Goal: Navigation & Orientation: Find specific page/section

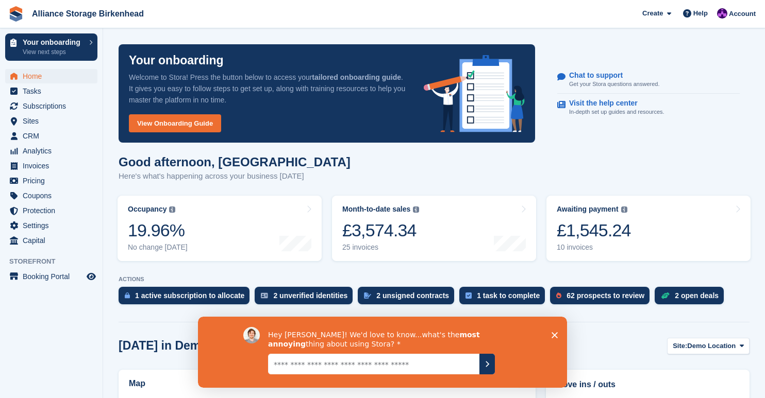
drag, startPoint x: 0, startPoint y: 0, endPoint x: 215, endPoint y: 7, distance: 215.0
click at [215, 7] on span "Alliance Storage Birkenhead Create Subscription Invoice Contact Deal Discount P…" at bounding box center [382, 14] width 765 height 28
click at [237, 7] on span "Alliance Storage Birkenhead Create Subscription Invoice Contact Deal Discount P…" at bounding box center [382, 14] width 765 height 28
click at [45, 278] on span "Booking Portal" at bounding box center [54, 277] width 62 height 14
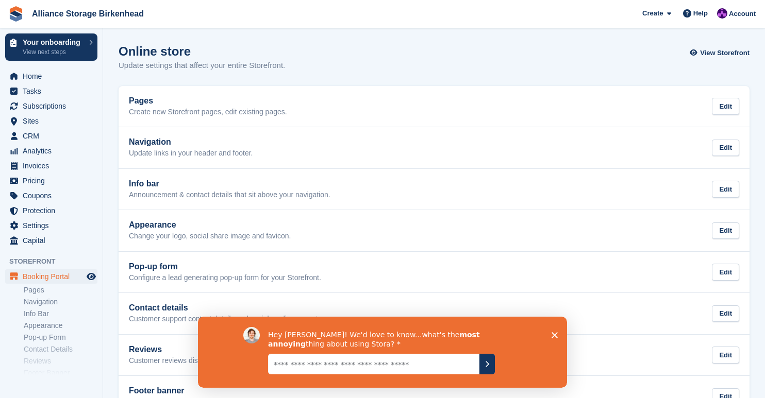
scroll to position [1, 0]
click at [491, 359] on button "Submit your response" at bounding box center [486, 364] width 15 height 21
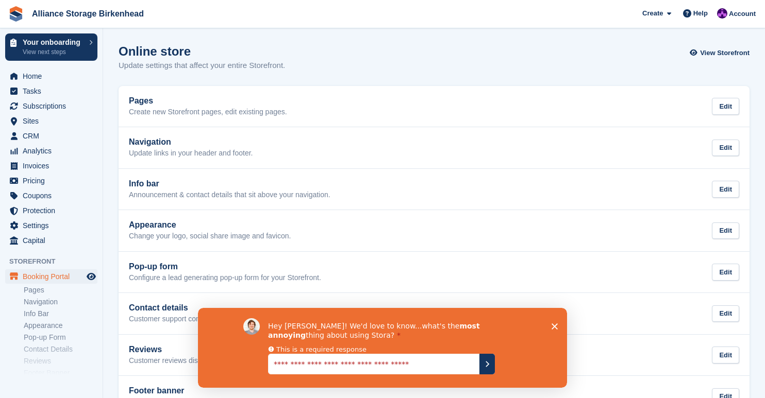
click at [553, 323] on icon "Close survey" at bounding box center [554, 326] width 6 height 6
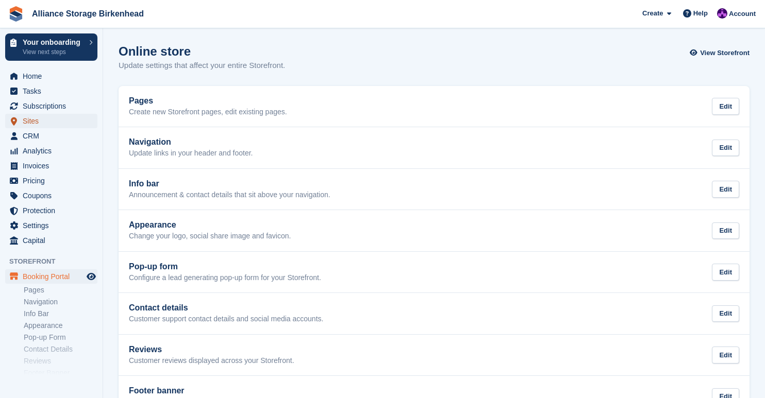
click at [53, 120] on span "Sites" at bounding box center [54, 121] width 62 height 14
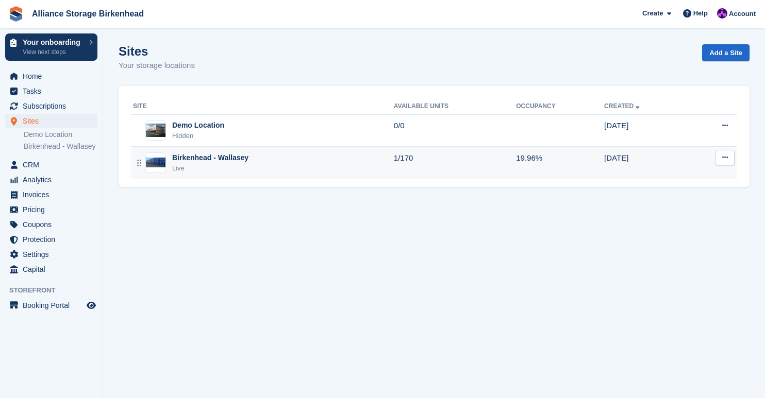
click at [281, 160] on div "Birkenhead - Wallasey Live" at bounding box center [263, 163] width 261 height 21
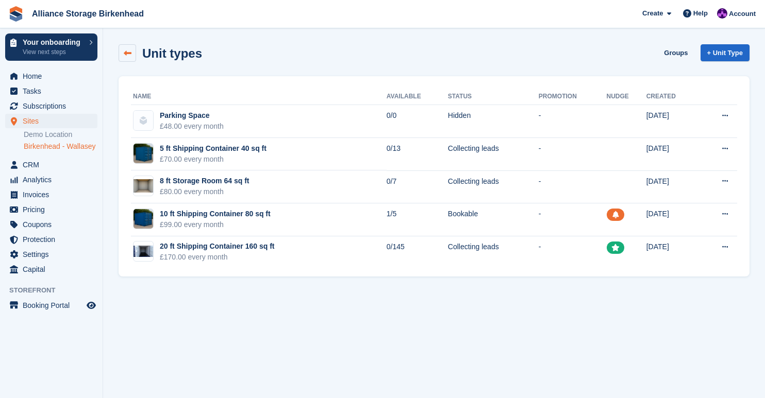
click at [123, 51] on link at bounding box center [128, 53] width 18 height 18
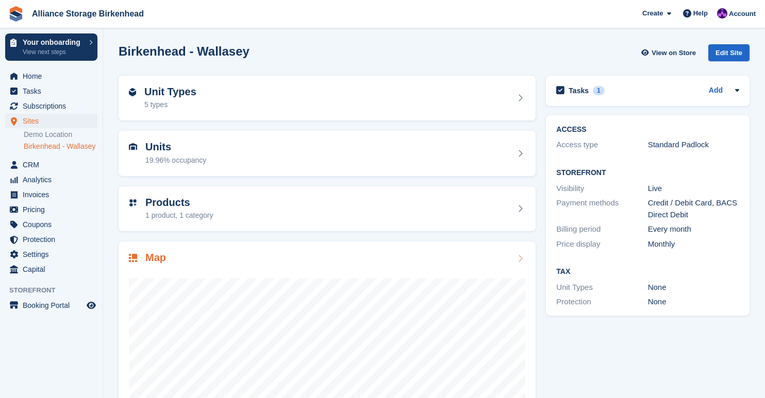
click at [254, 266] on div at bounding box center [327, 369] width 396 height 206
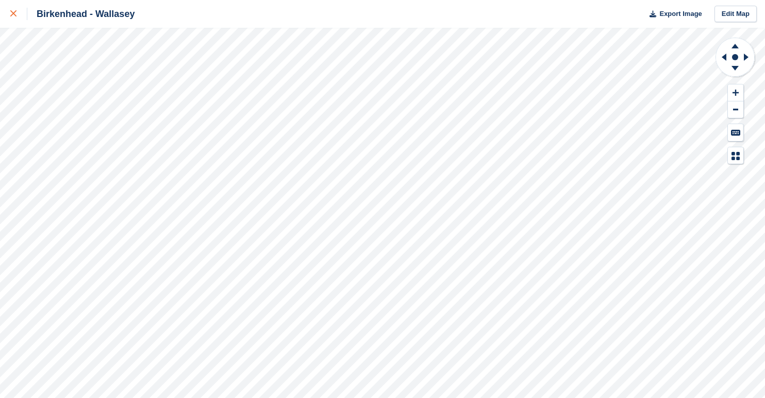
click at [11, 10] on div at bounding box center [18, 14] width 17 height 12
